Goal: Find specific page/section: Find specific page/section

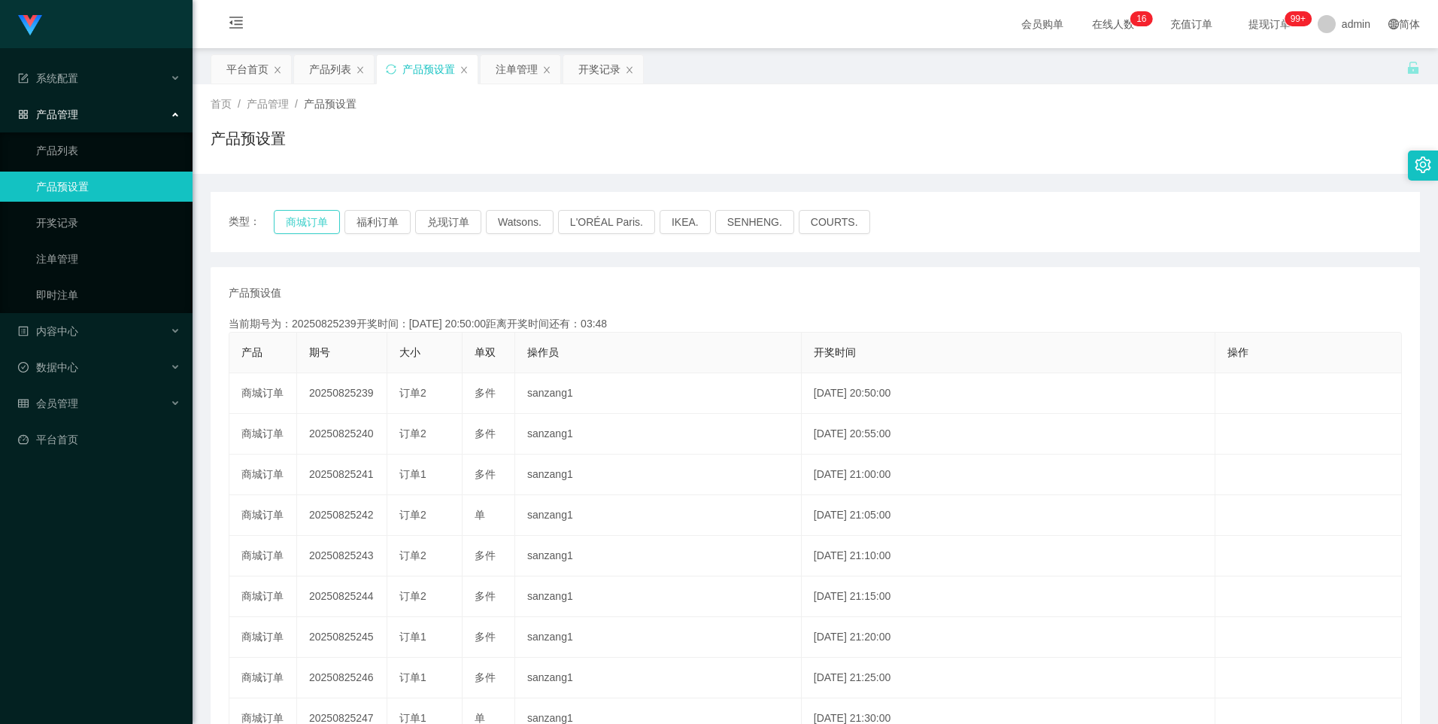
click at [293, 220] on button "商城订单" at bounding box center [307, 222] width 66 height 24
